Goal: Task Accomplishment & Management: Use online tool/utility

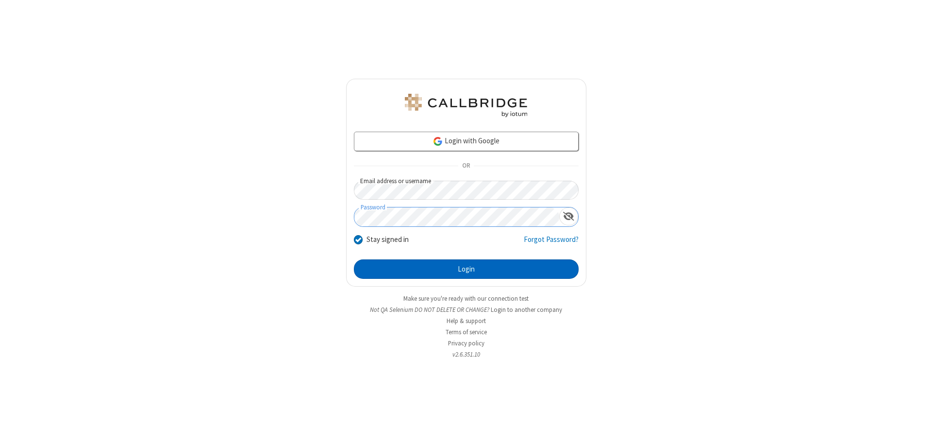
click at [466, 269] on button "Login" at bounding box center [466, 268] width 225 height 19
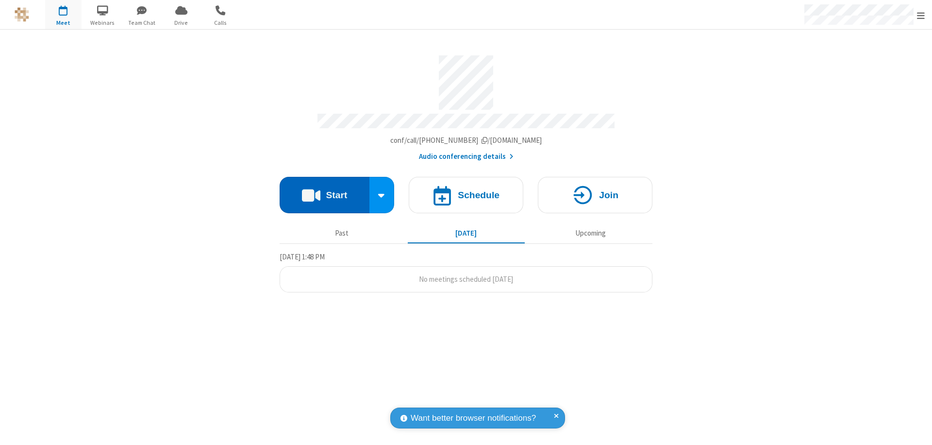
click at [324, 190] on button "Start" at bounding box center [325, 195] width 90 height 36
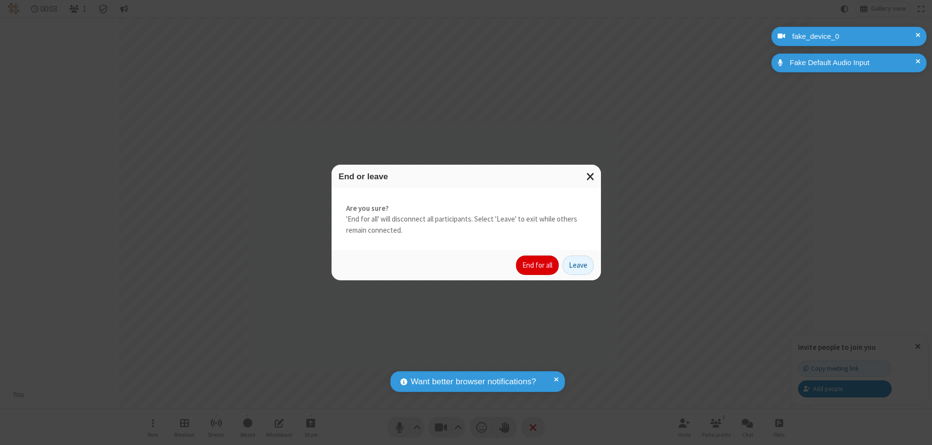
click at [538, 265] on button "End for all" at bounding box center [537, 264] width 43 height 19
